Goal: Information Seeking & Learning: Learn about a topic

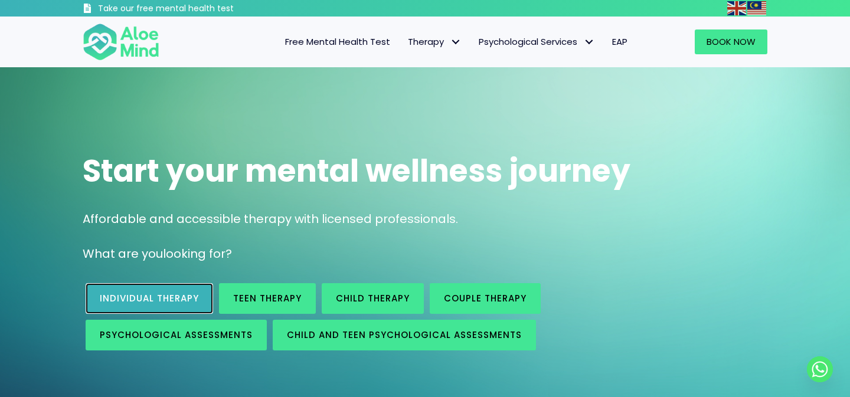
click at [181, 304] on span "Individual therapy" at bounding box center [149, 298] width 99 height 12
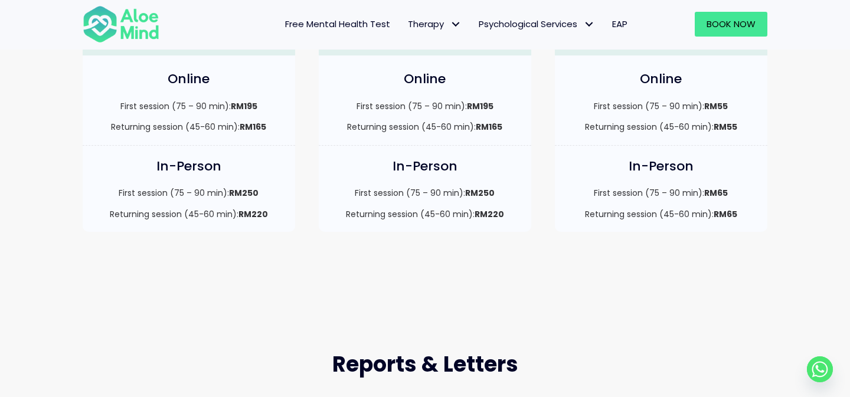
scroll to position [406, 0]
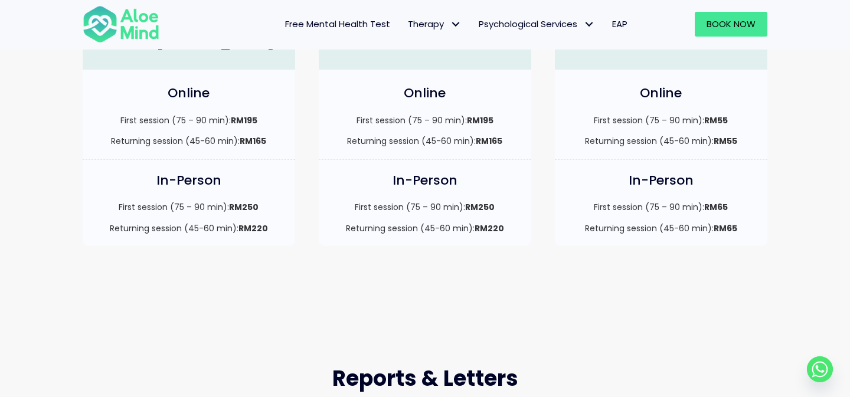
click at [366, 21] on span "Free Mental Health Test" at bounding box center [337, 24] width 105 height 12
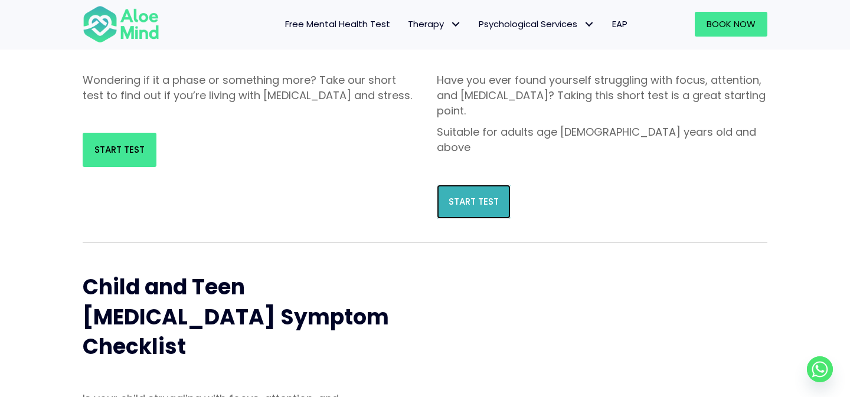
click at [474, 195] on span "Start Test" at bounding box center [474, 201] width 50 height 12
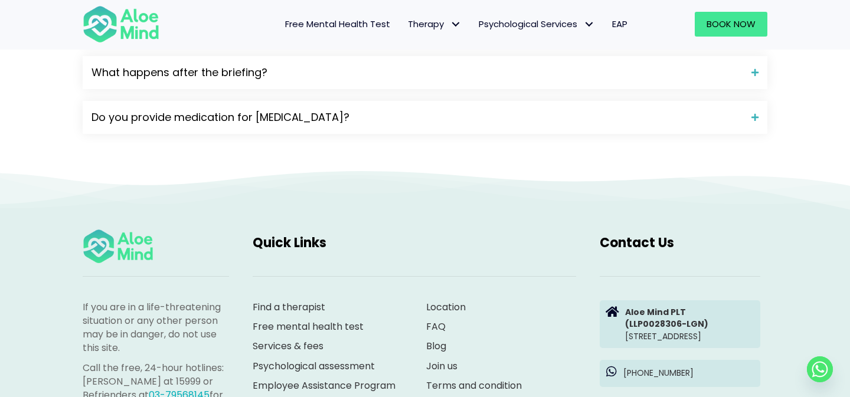
scroll to position [1528, 0]
